Goal: Task Accomplishment & Management: Use online tool/utility

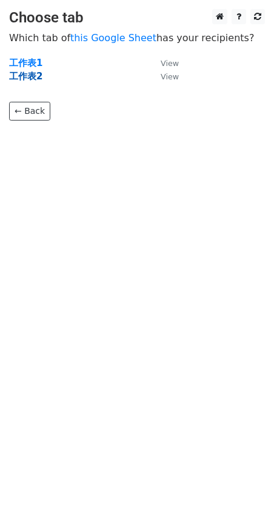
click at [29, 76] on strong "工作表2" at bounding box center [25, 76] width 33 height 11
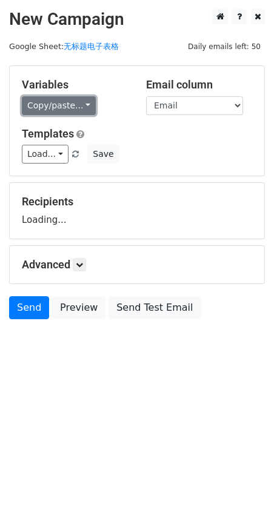
click at [54, 114] on link "Copy/paste..." at bounding box center [59, 105] width 74 height 19
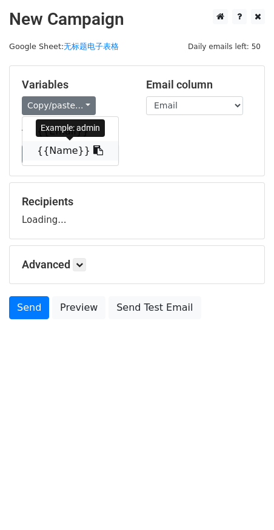
click at [65, 153] on link "{{Name}}" at bounding box center [70, 150] width 96 height 19
